Goal: Task Accomplishment & Management: Manage account settings

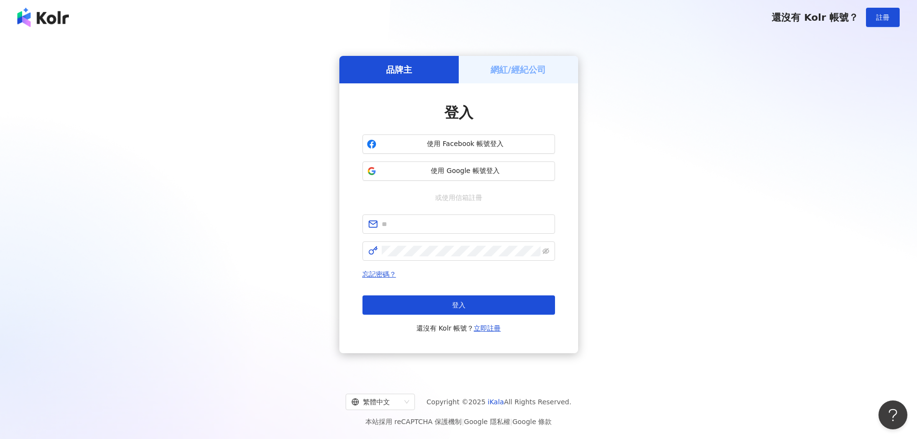
click at [519, 73] on h5 "網紅/經紀公司" at bounding box center [518, 70] width 55 height 12
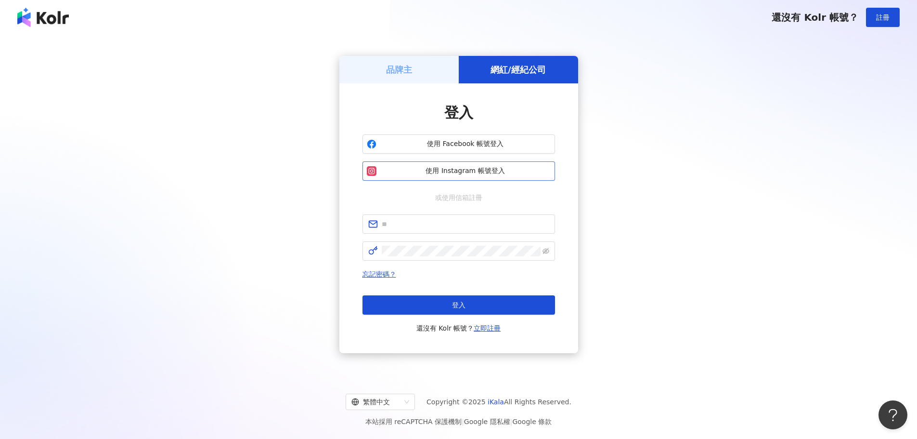
click at [457, 168] on span "使用 Instagram 帳號登入" at bounding box center [465, 171] width 170 height 10
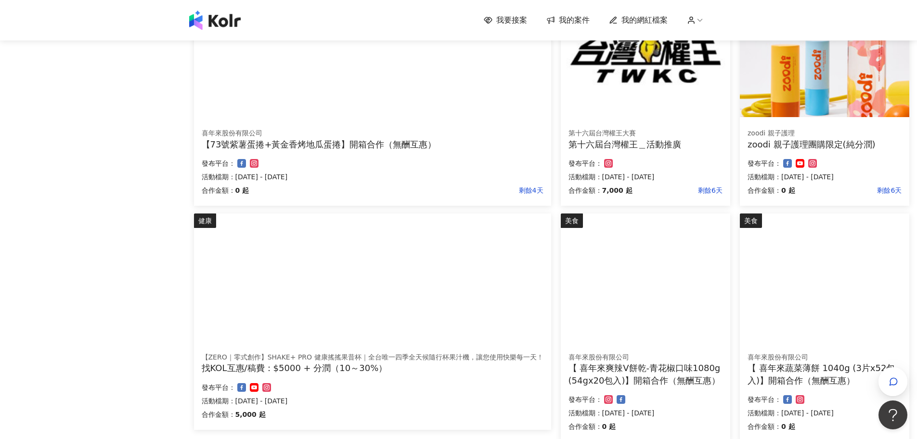
scroll to position [481, 0]
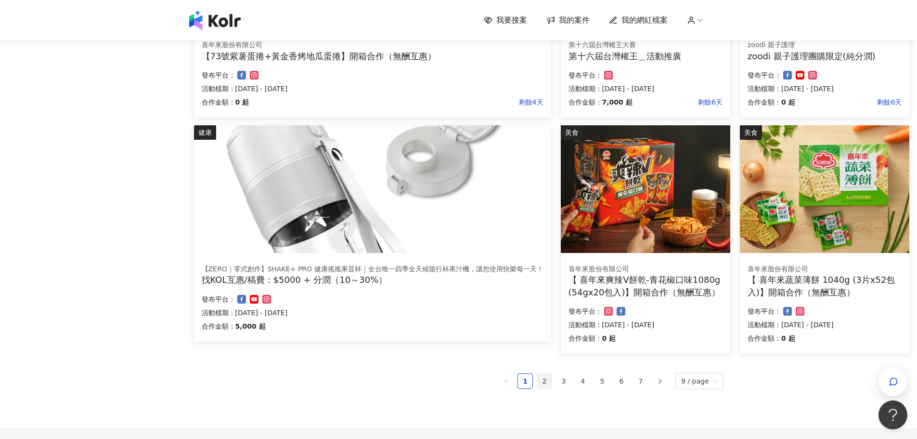
click at [548, 383] on link "2" at bounding box center [544, 381] width 14 height 14
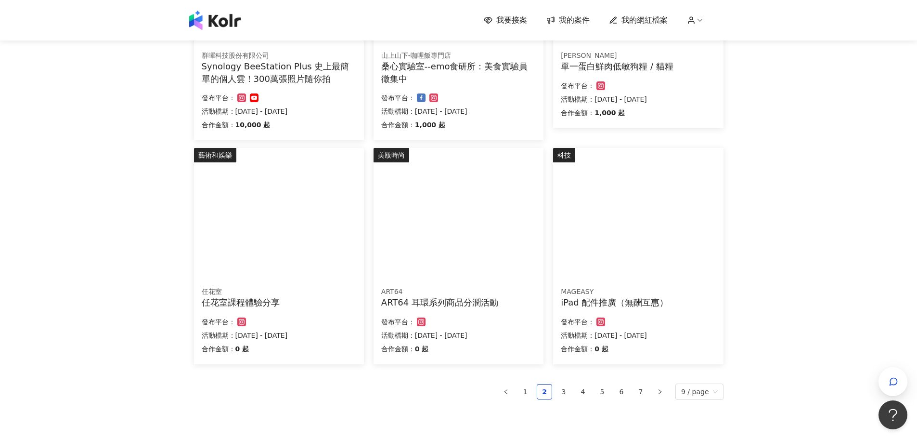
scroll to position [566, 0]
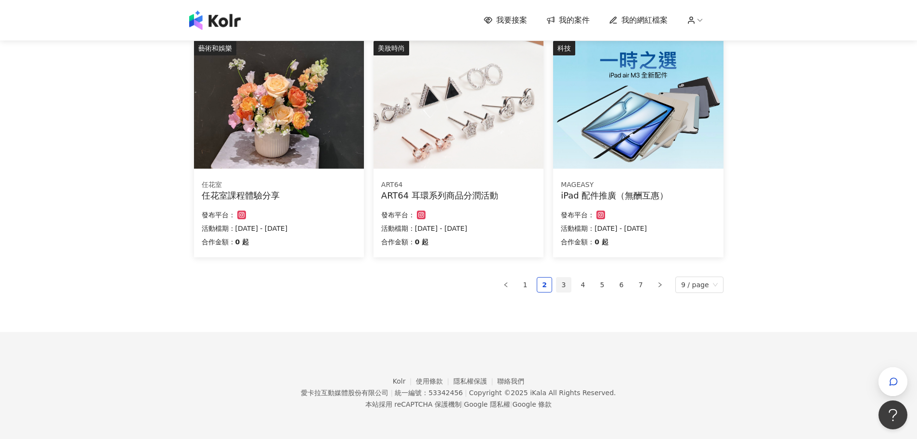
click at [569, 287] on link "3" at bounding box center [564, 284] width 14 height 14
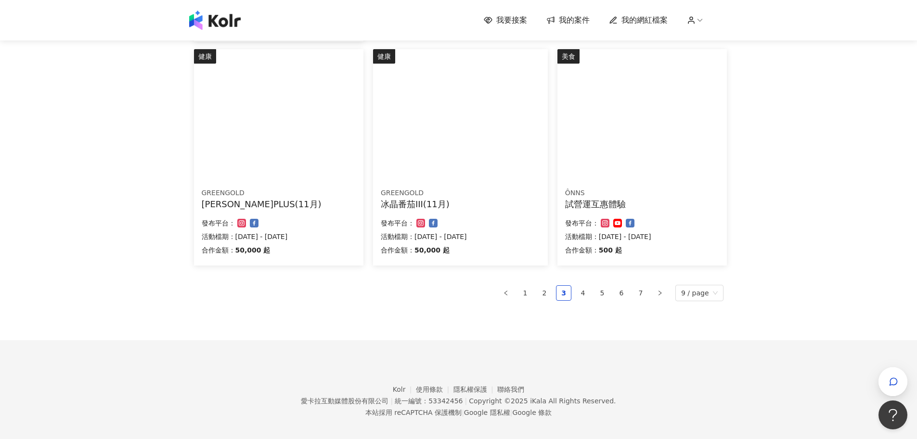
scroll to position [578, 0]
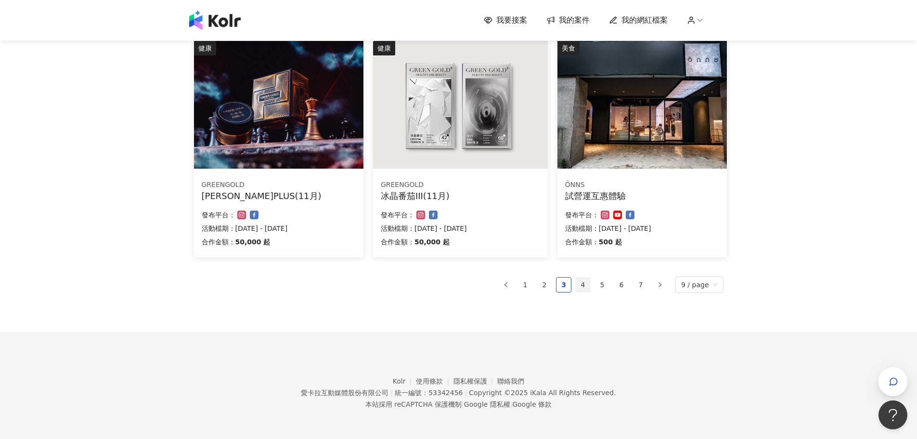
click at [587, 288] on link "4" at bounding box center [583, 284] width 14 height 14
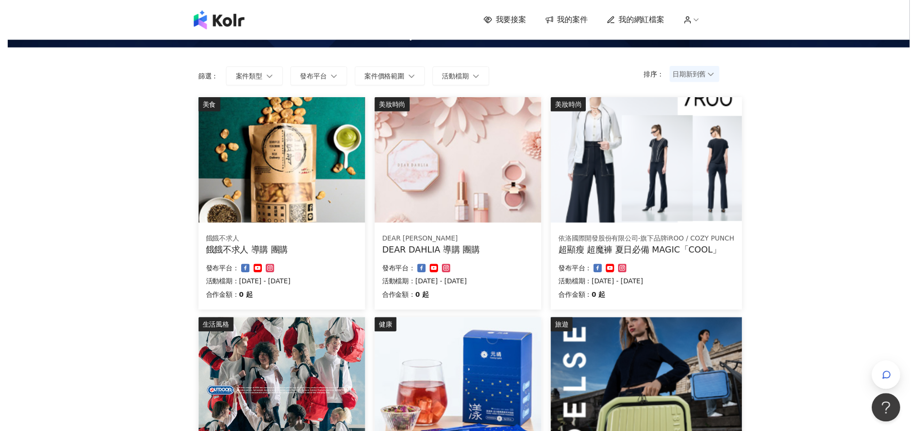
scroll to position [0, 0]
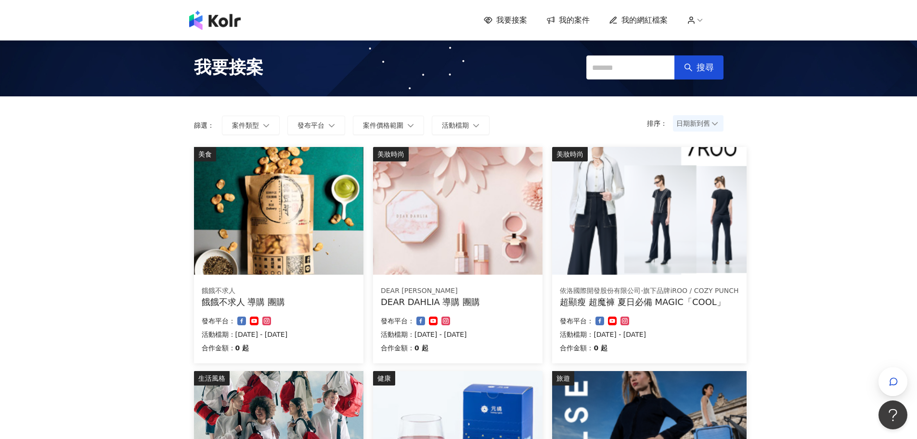
click at [653, 23] on span "我的網紅檔案" at bounding box center [645, 20] width 46 height 11
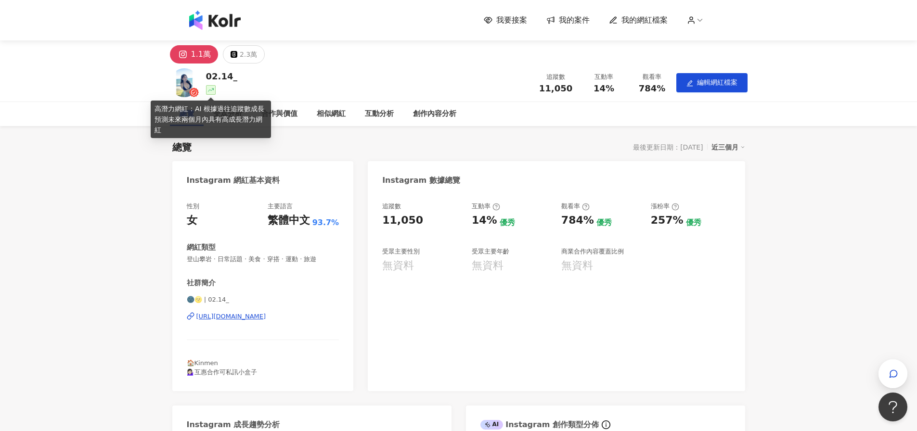
click at [209, 92] on icon at bounding box center [211, 90] width 6 height 6
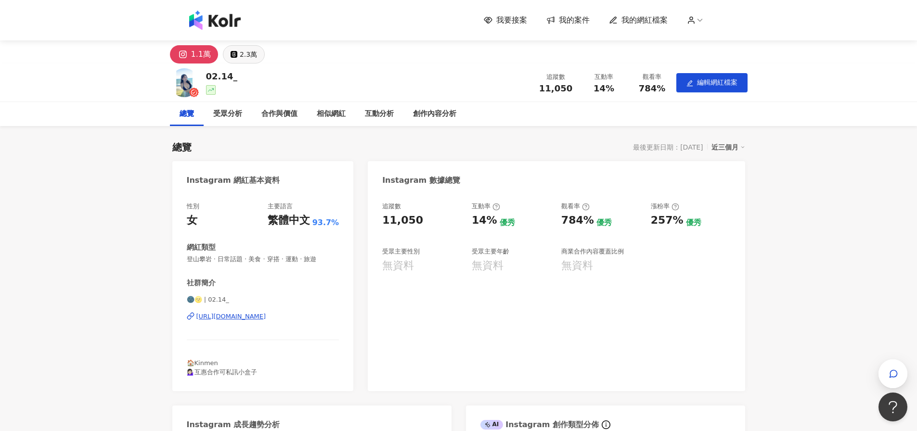
click at [249, 54] on div "2.3萬" at bounding box center [248, 54] width 17 height 13
